Goal: Task Accomplishment & Management: Complete application form

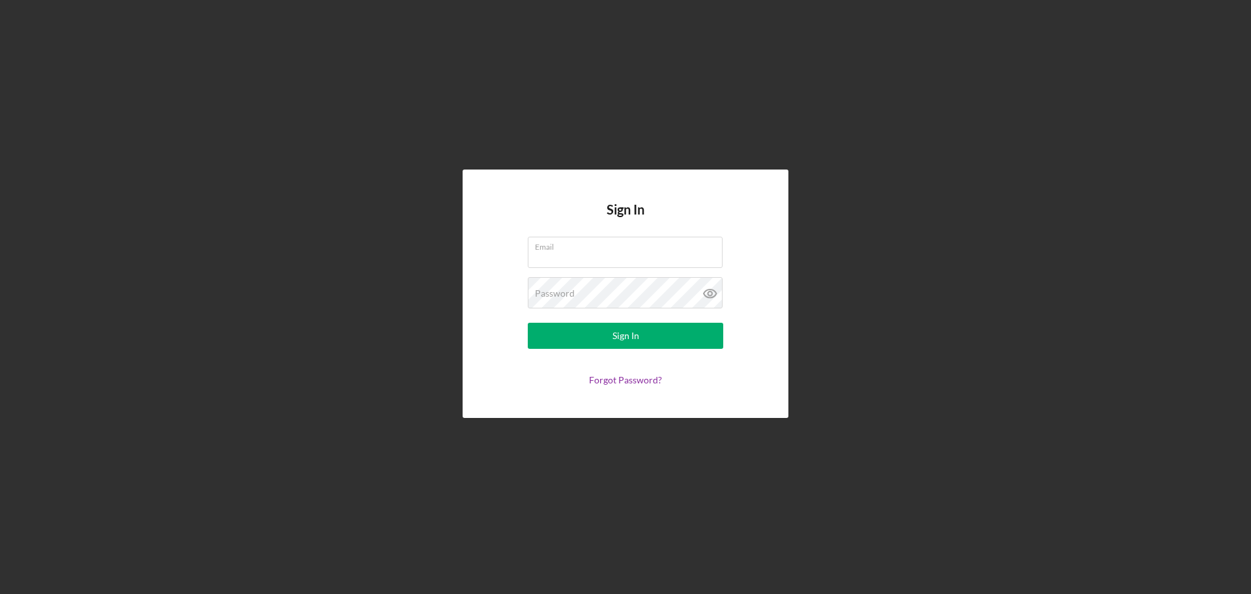
type input "[EMAIL_ADDRESS][DOMAIN_NAME]"
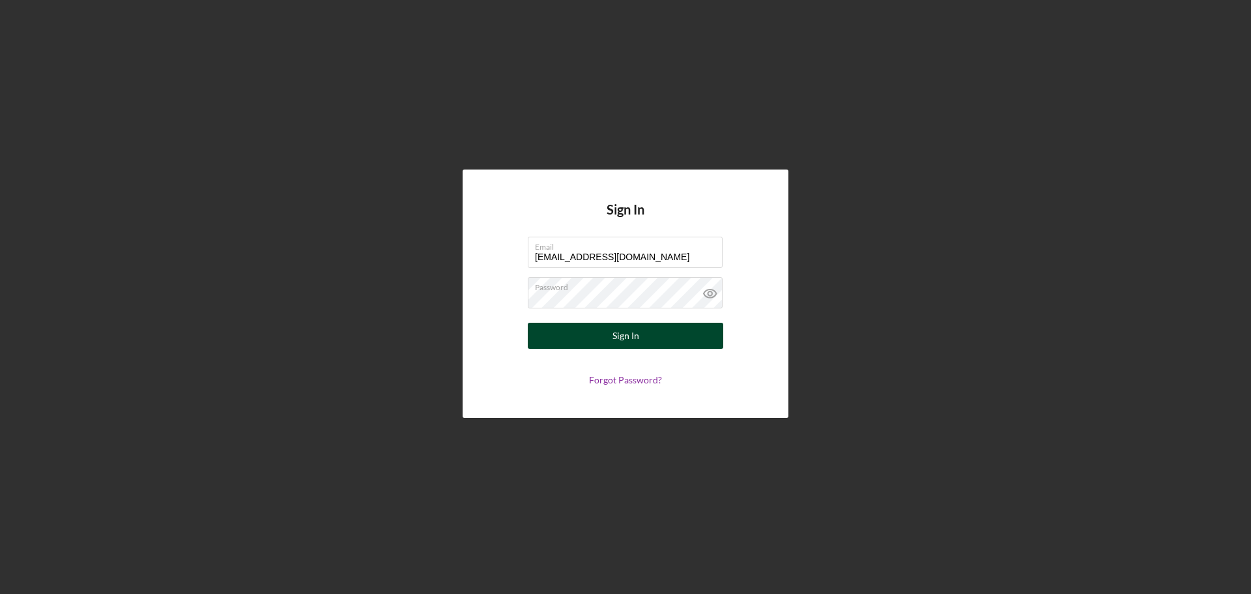
click at [678, 329] on button "Sign In" at bounding box center [625, 335] width 195 height 26
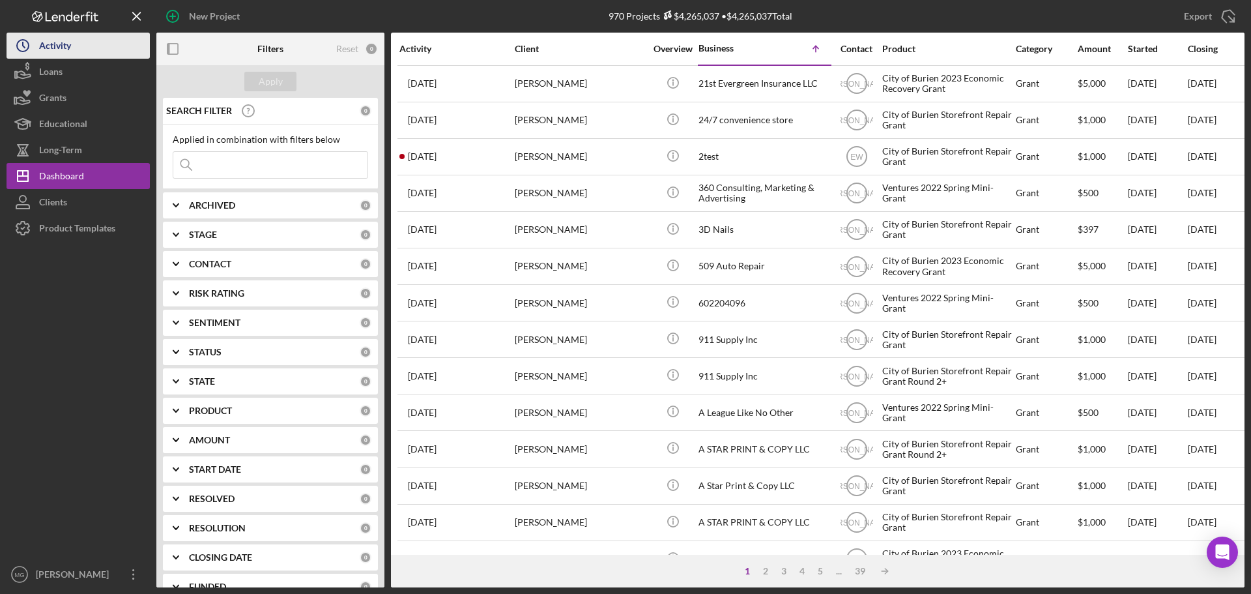
click at [57, 51] on div "Activity" at bounding box center [55, 47] width 32 height 29
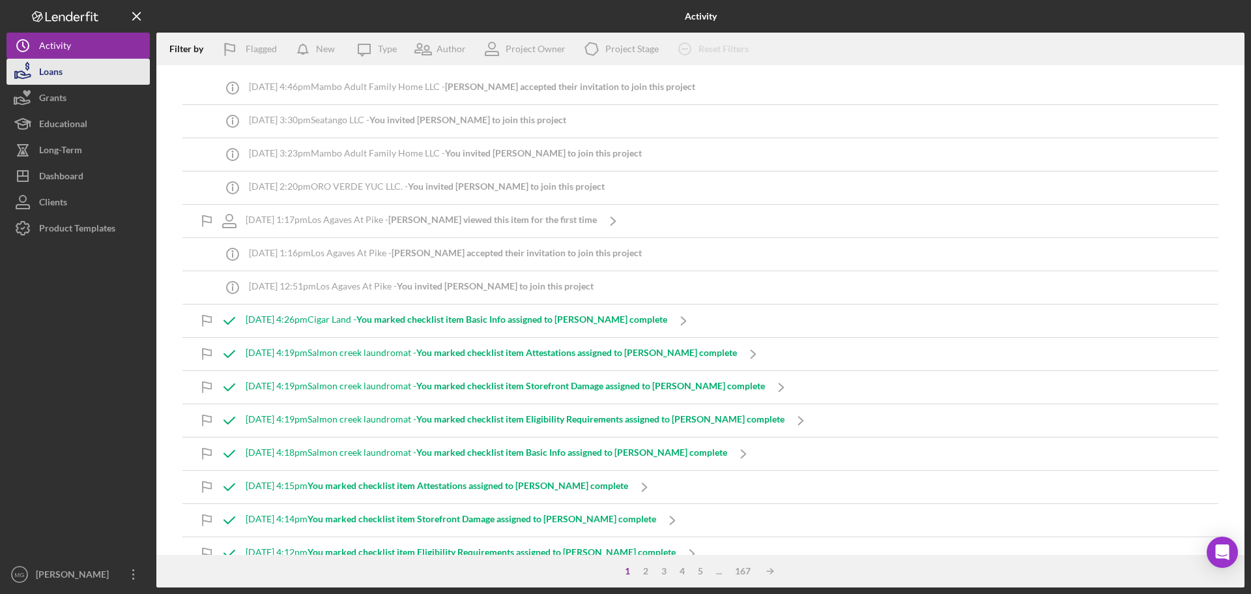
click at [51, 65] on div "Loans" at bounding box center [50, 73] width 23 height 29
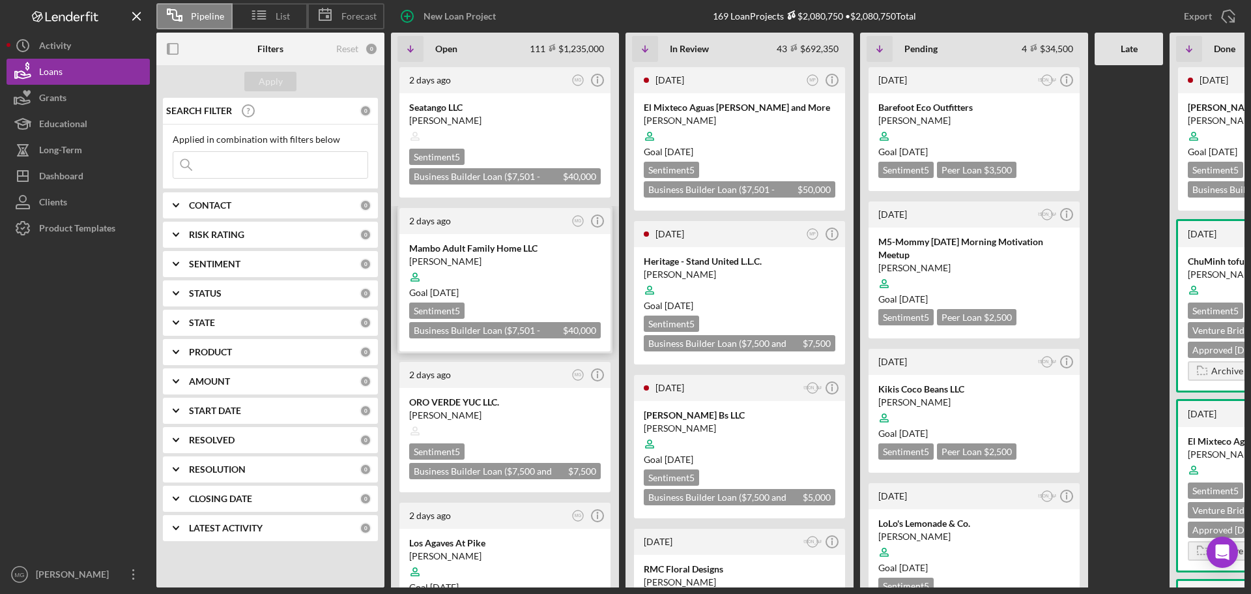
click at [552, 285] on div at bounding box center [505, 277] width 192 height 25
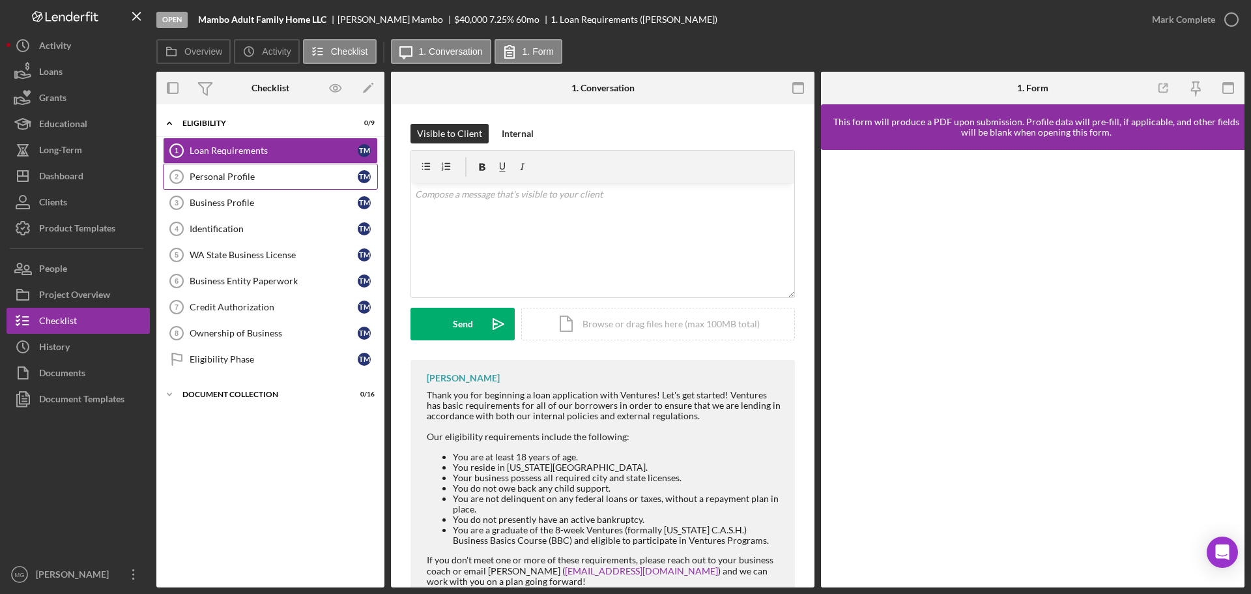
click at [248, 178] on div "Personal Profile" at bounding box center [274, 176] width 168 height 10
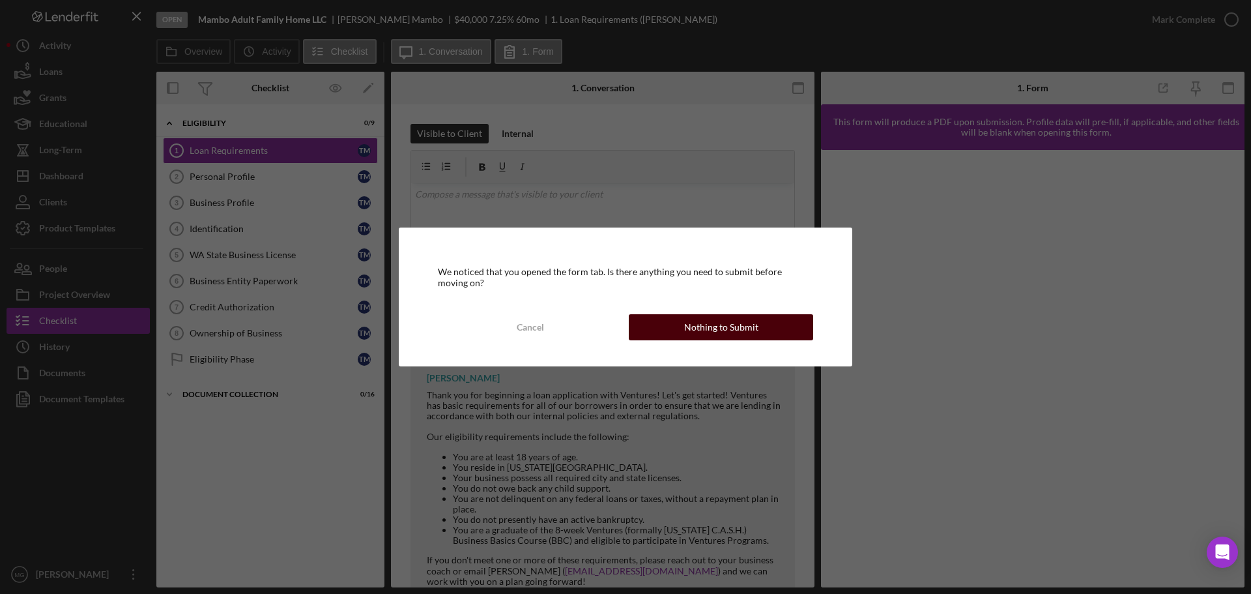
click at [670, 320] on button "Nothing to Submit" at bounding box center [721, 327] width 184 height 26
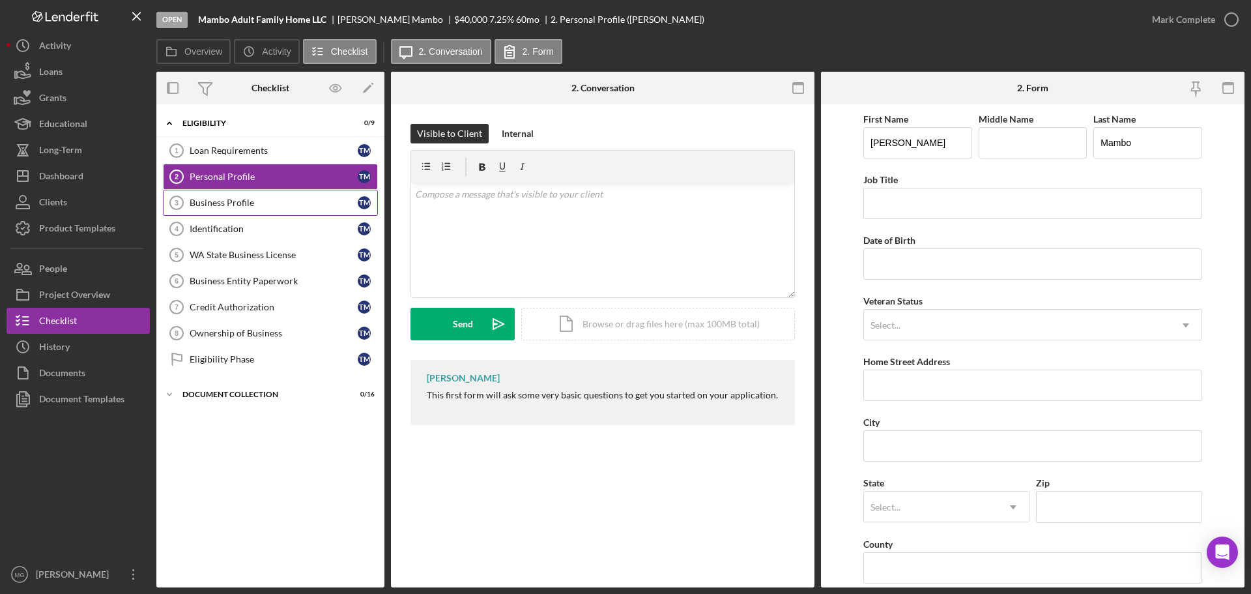
click at [220, 200] on div "Business Profile" at bounding box center [274, 202] width 168 height 10
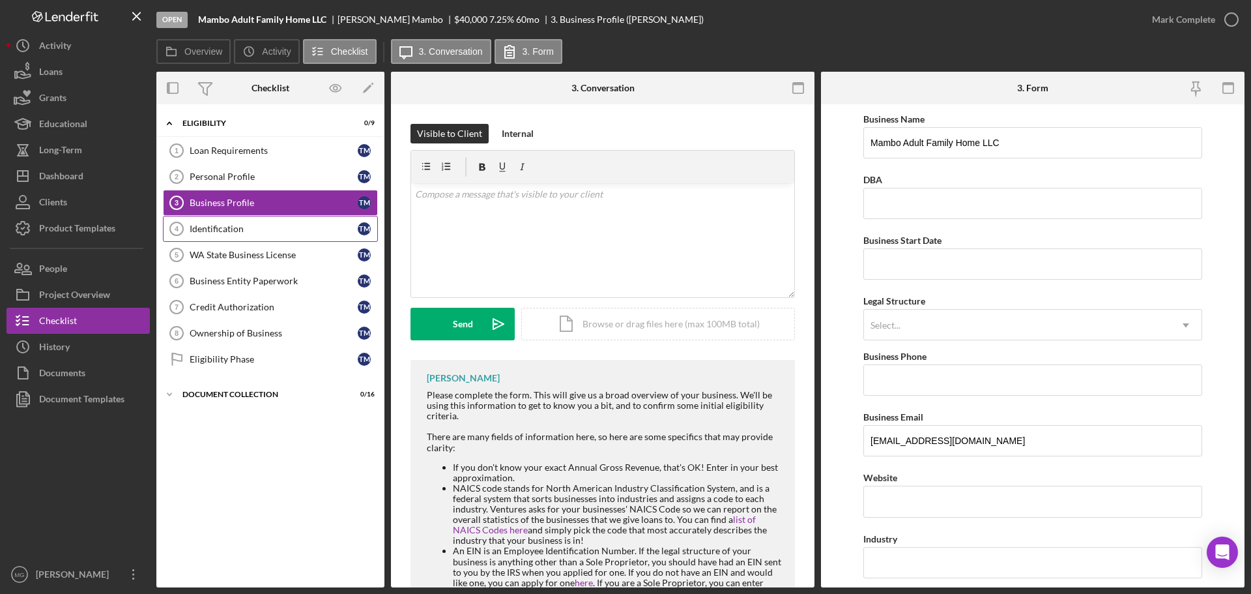
click at [216, 232] on div "Identification" at bounding box center [274, 228] width 168 height 10
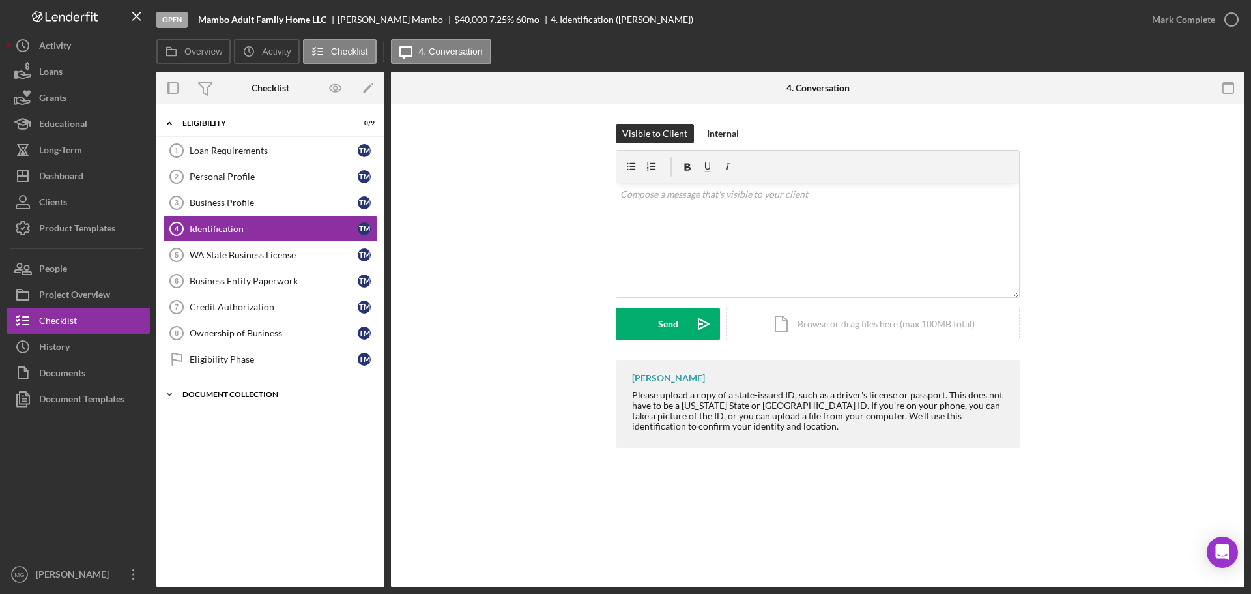
click at [167, 392] on icon "Icon/Expander" at bounding box center [169, 394] width 26 height 26
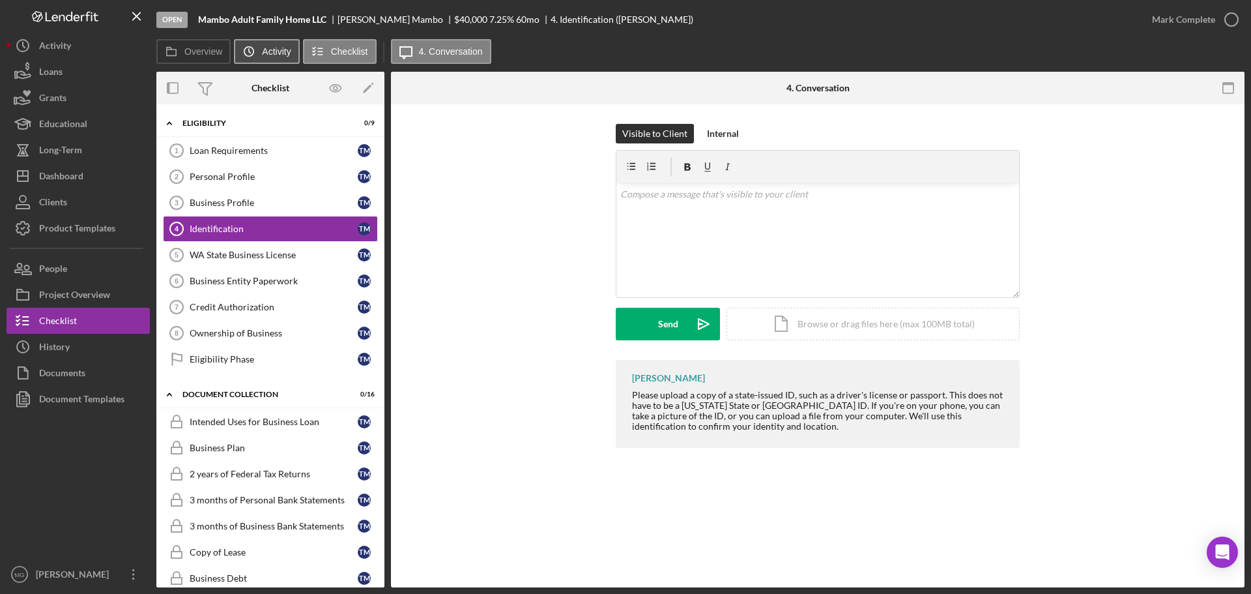
click at [268, 44] on button "Icon/History Activity" at bounding box center [266, 51] width 65 height 25
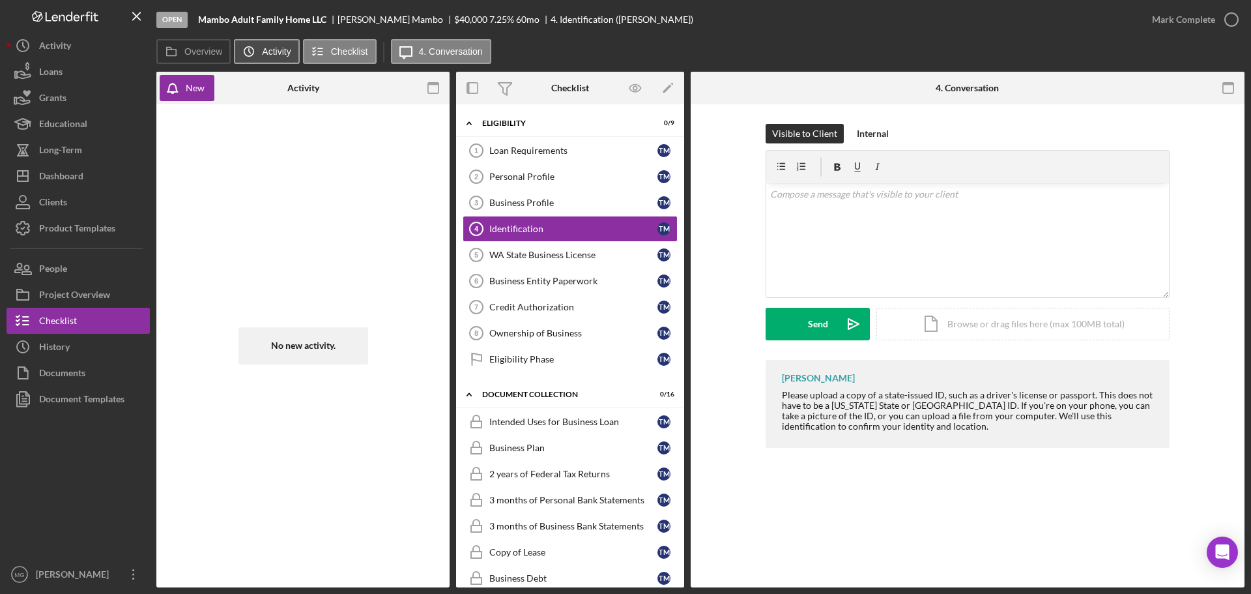
click at [263, 56] on label "Activity" at bounding box center [276, 51] width 29 height 10
